Goal: Task Accomplishment & Management: Use online tool/utility

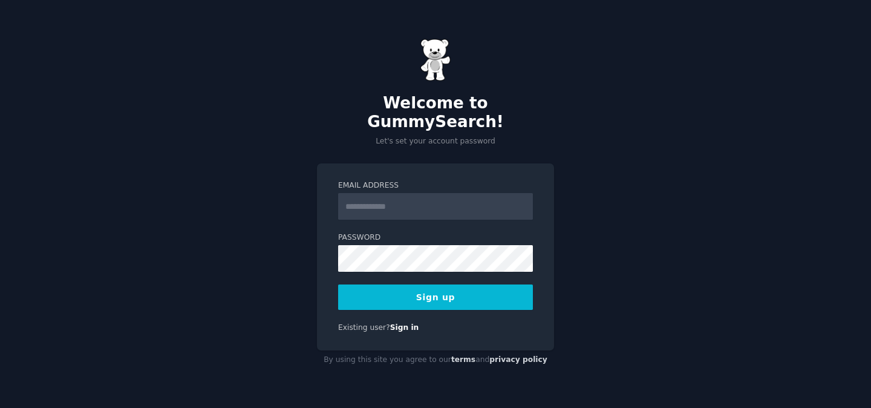
click at [400, 202] on input "Email Address" at bounding box center [435, 206] width 195 height 27
type input "**********"
click at [467, 290] on button "Sign up" at bounding box center [435, 296] width 195 height 25
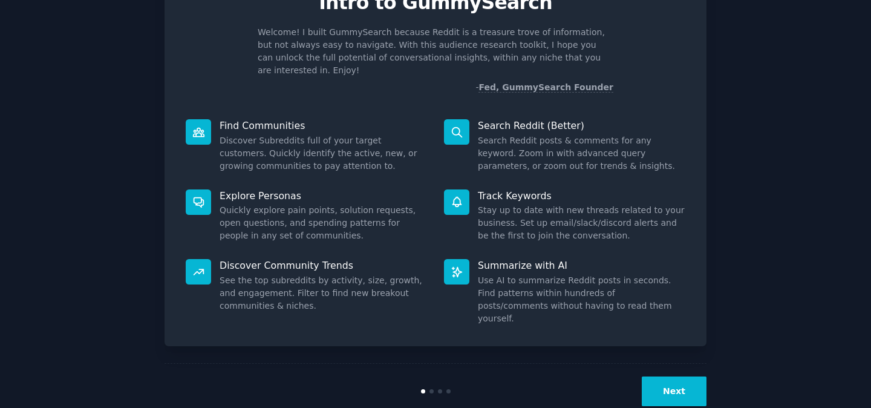
scroll to position [63, 0]
drag, startPoint x: 670, startPoint y: 369, endPoint x: 670, endPoint y: 355, distance: 14.5
click at [670, 377] on button "Next" at bounding box center [674, 392] width 65 height 30
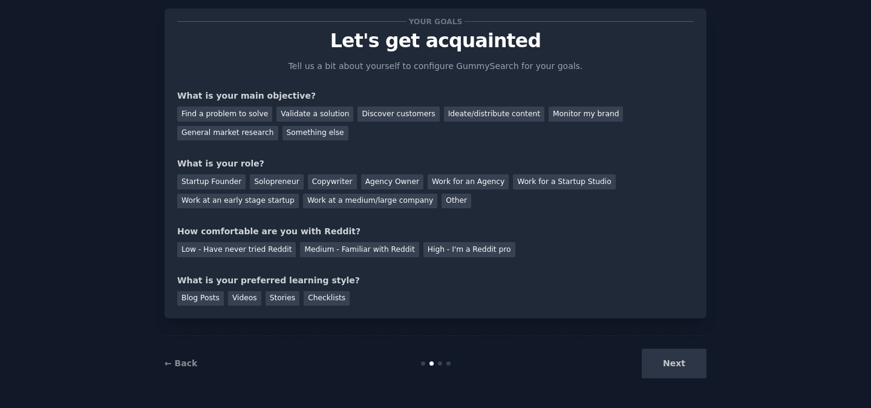
scroll to position [25, 0]
click at [675, 362] on div "Next" at bounding box center [615, 363] width 181 height 30
drag, startPoint x: 345, startPoint y: 198, endPoint x: 331, endPoint y: 199, distance: 13.4
click at [342, 198] on div "Work at a medium/large company" at bounding box center [370, 200] width 134 height 15
click at [661, 366] on div "Next" at bounding box center [615, 363] width 181 height 30
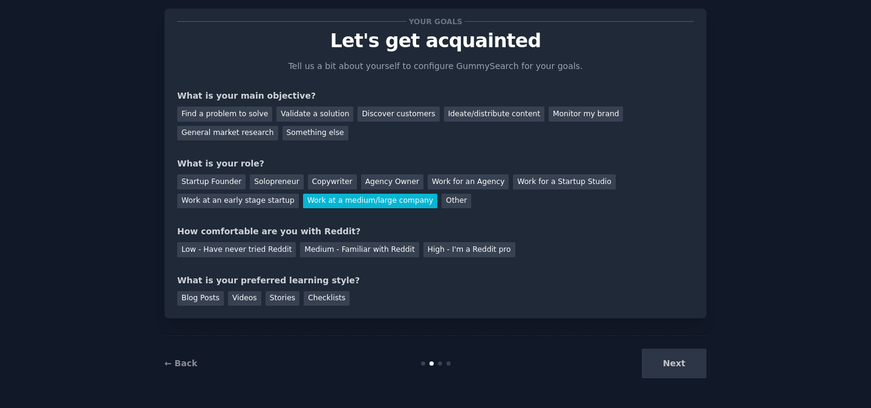
drag, startPoint x: 675, startPoint y: 365, endPoint x: 655, endPoint y: 345, distance: 28.6
click at [675, 365] on div "Next" at bounding box center [615, 363] width 181 height 30
click at [239, 130] on div "General market research" at bounding box center [227, 133] width 101 height 15
click at [364, 253] on div "Medium - Familiar with Reddit" at bounding box center [359, 249] width 119 height 15
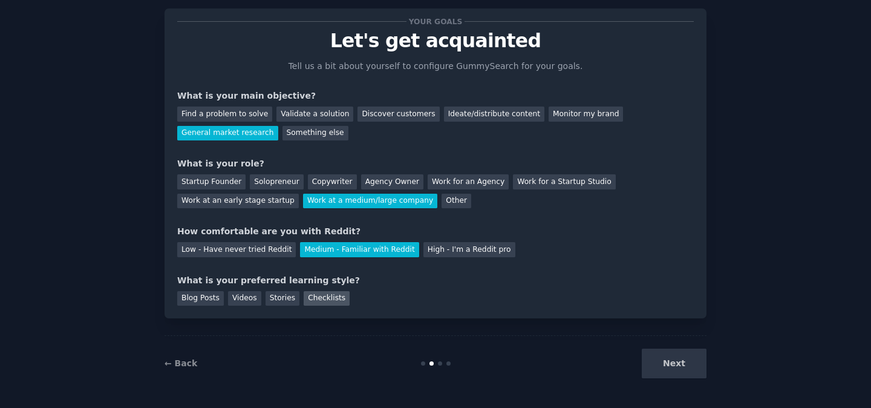
click at [315, 297] on div "Checklists" at bounding box center [327, 298] width 46 height 15
click at [686, 356] on button "Next" at bounding box center [674, 363] width 65 height 30
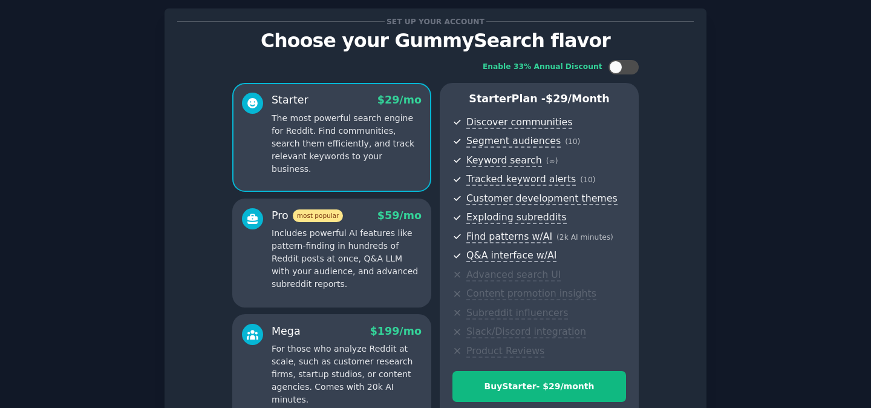
click at [667, 365] on div "Enable 33% Annual Discount Starter $ 29 /mo The most powerful search engine for…" at bounding box center [435, 241] width 516 height 380
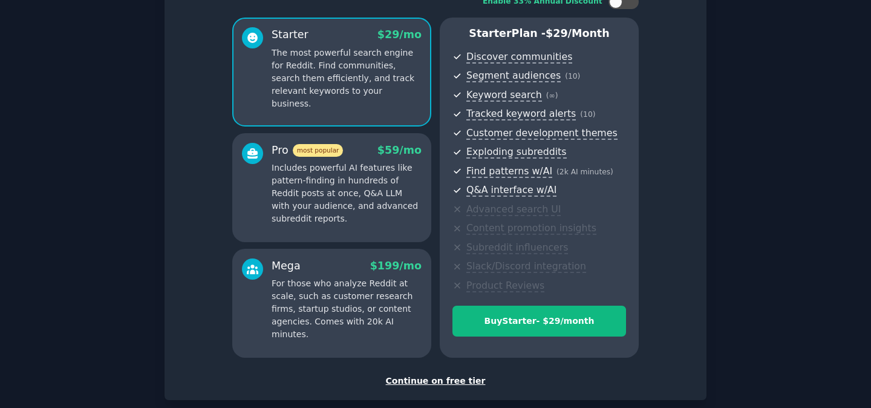
scroll to position [155, 0]
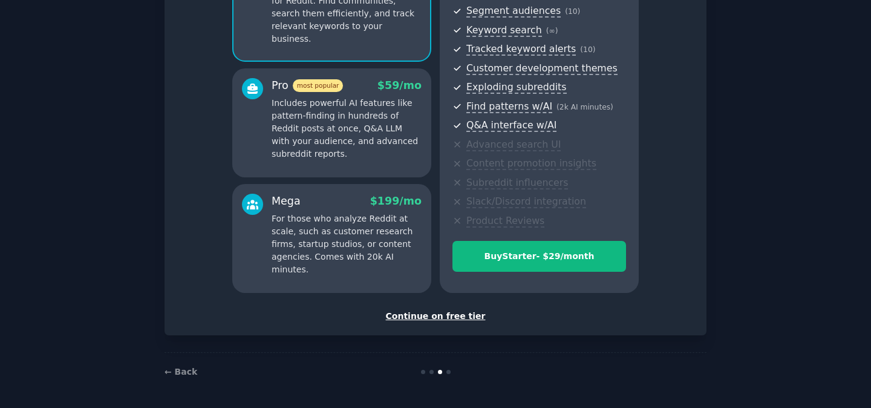
click at [425, 317] on div "Continue on free tier" at bounding box center [435, 316] width 516 height 13
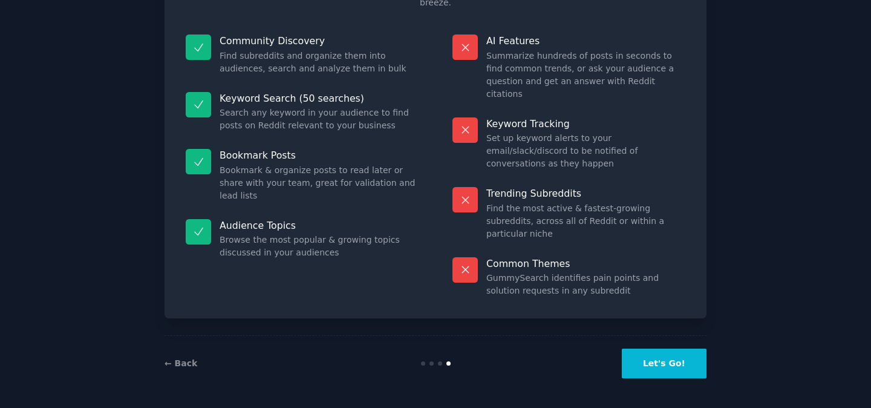
scroll to position [63, 0]
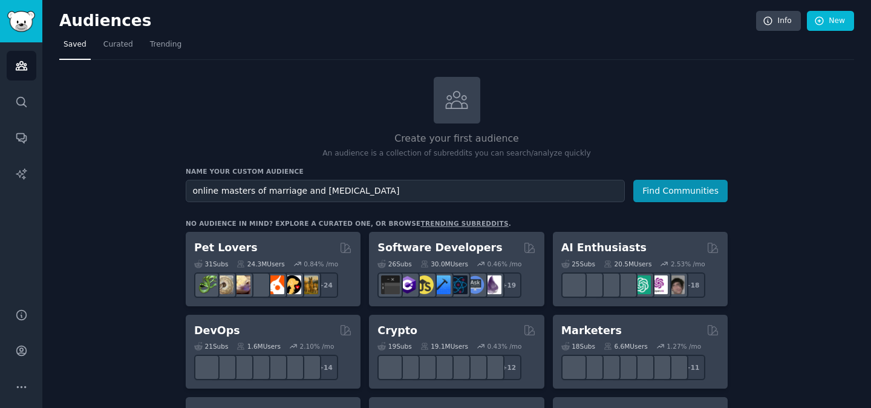
type input "online masters of marriage and family therapy"
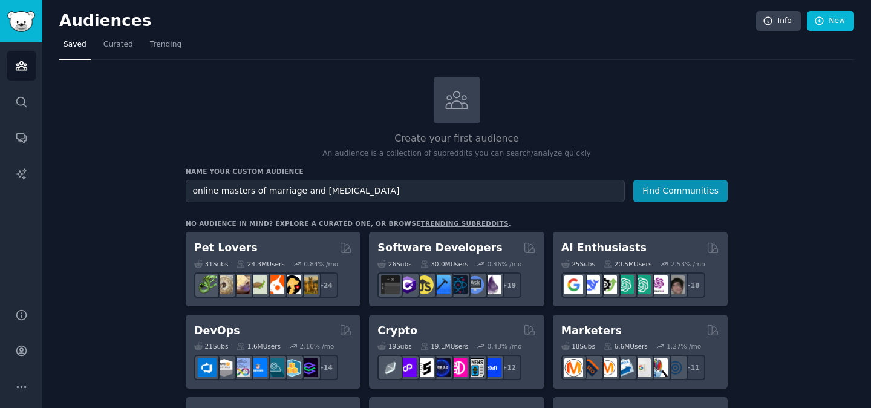
click at [633, 180] on button "Find Communities" at bounding box center [680, 191] width 94 height 22
